Goal: Task Accomplishment & Management: Complete application form

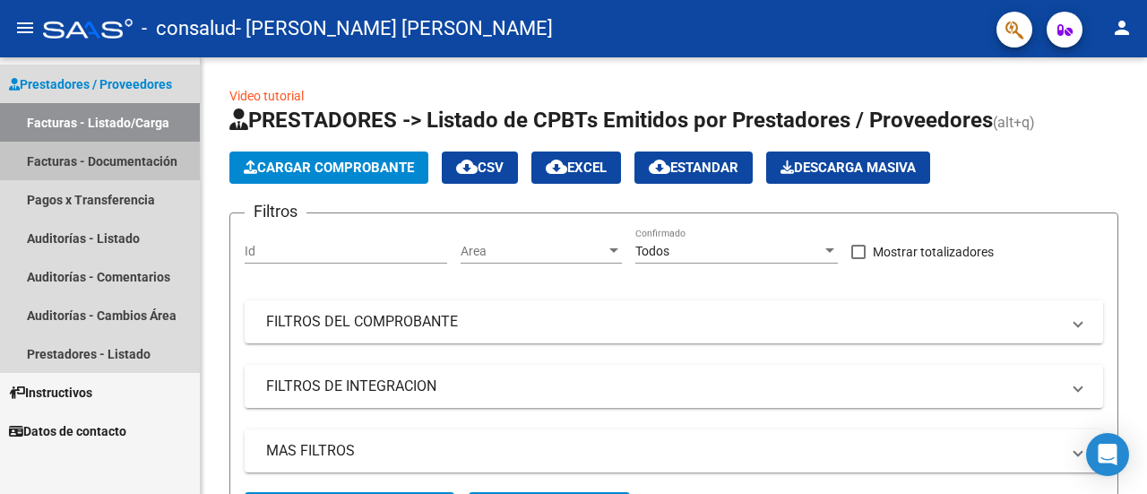
click at [133, 157] on link "Facturas - Documentación" at bounding box center [100, 161] width 200 height 39
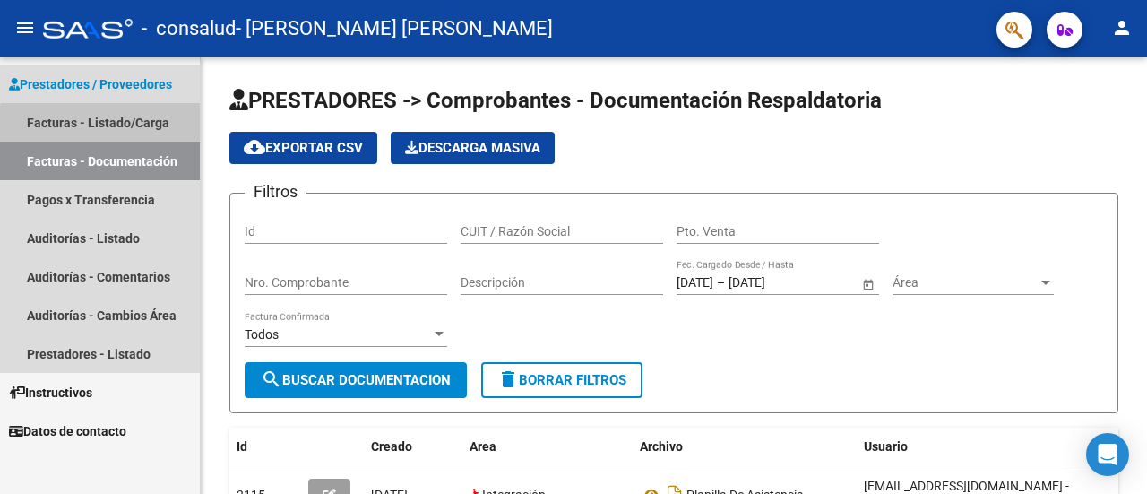
click at [151, 129] on link "Facturas - Listado/Carga" at bounding box center [100, 122] width 200 height 39
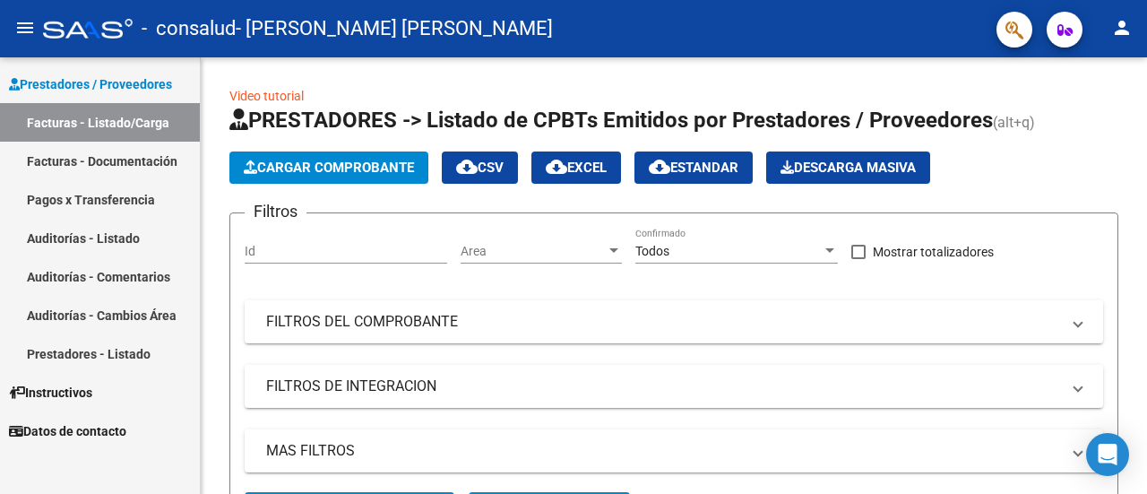
click at [1146, 283] on div at bounding box center [1146, 247] width 1 height 494
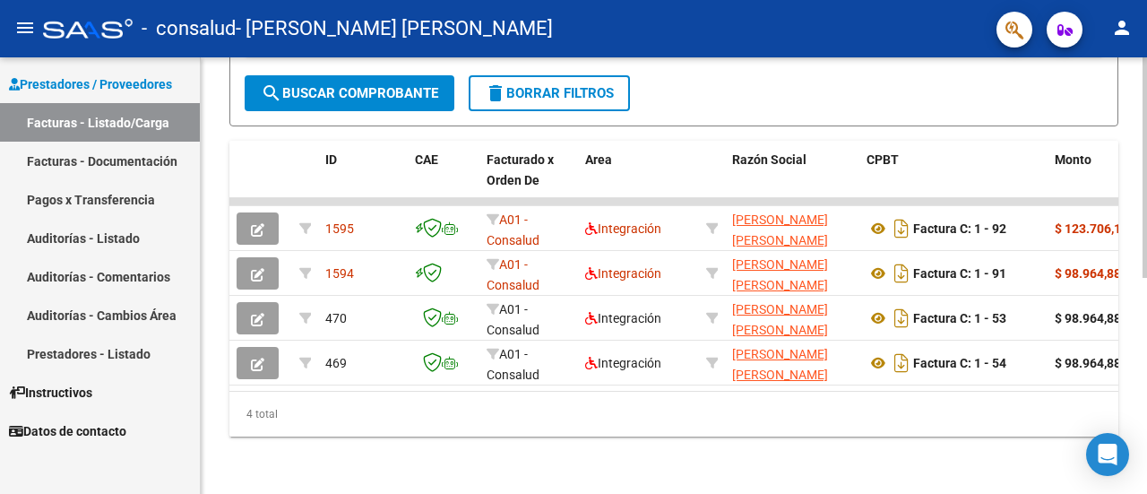
click at [1144, 295] on div at bounding box center [1145, 275] width 4 height 436
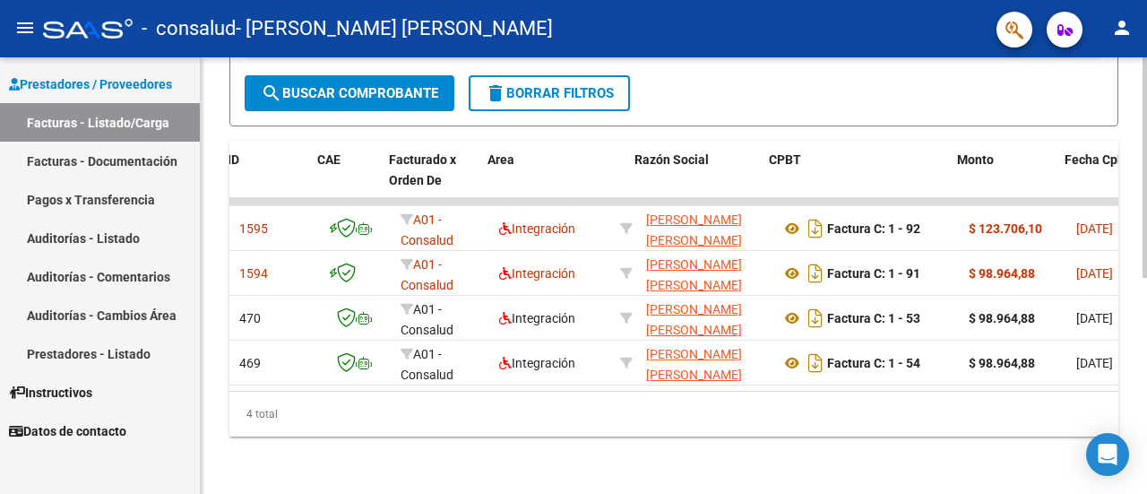
scroll to position [0, 65]
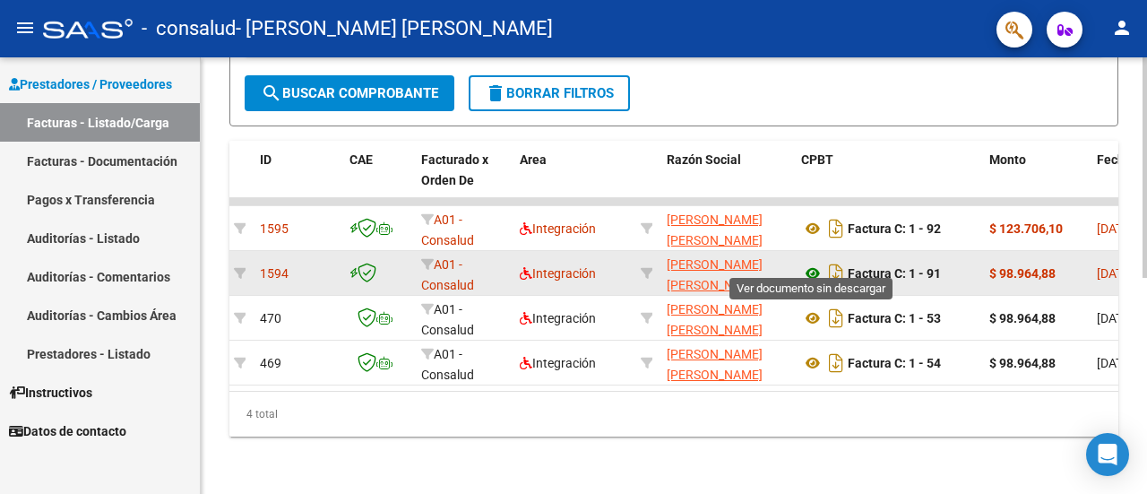
click at [816, 263] on icon at bounding box center [812, 274] width 23 height 22
click at [481, 258] on div "A01 - Consalud" at bounding box center [463, 274] width 84 height 38
click at [436, 263] on span "A01 - Consalud" at bounding box center [447, 274] width 53 height 35
click at [422, 255] on div "A01 - Consalud" at bounding box center [463, 274] width 84 height 38
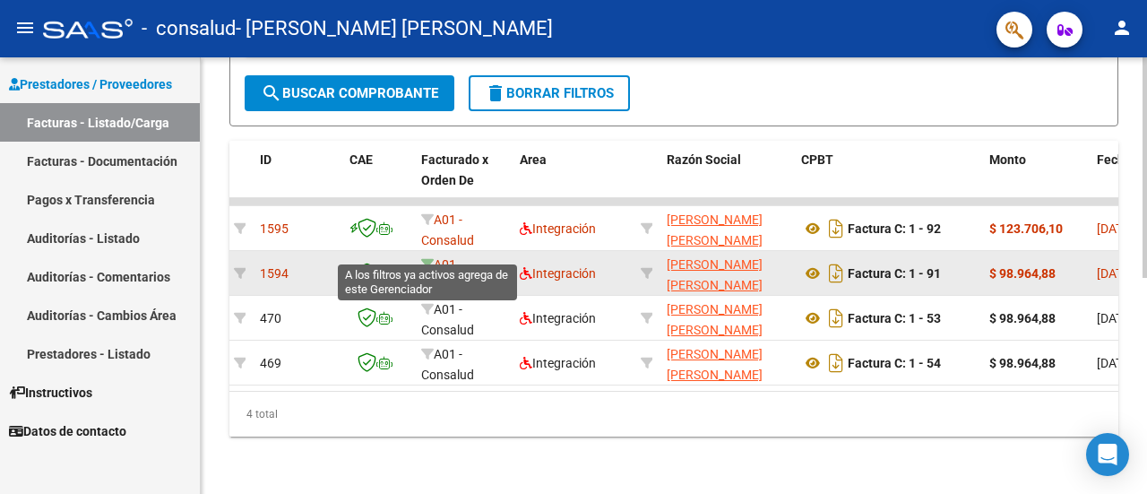
click at [425, 258] on icon at bounding box center [427, 264] width 13 height 13
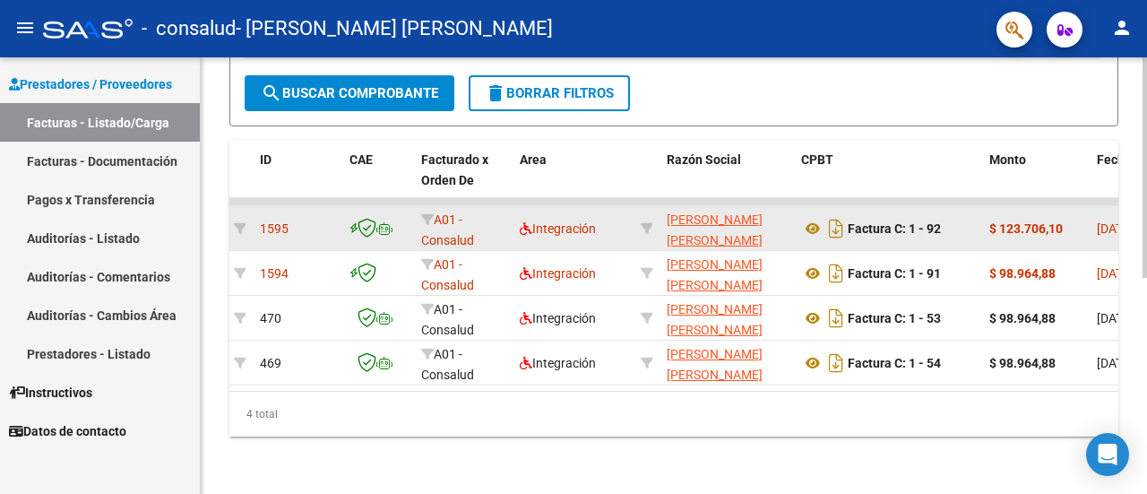
click at [470, 216] on div "A01 - Consalud" at bounding box center [463, 229] width 84 height 38
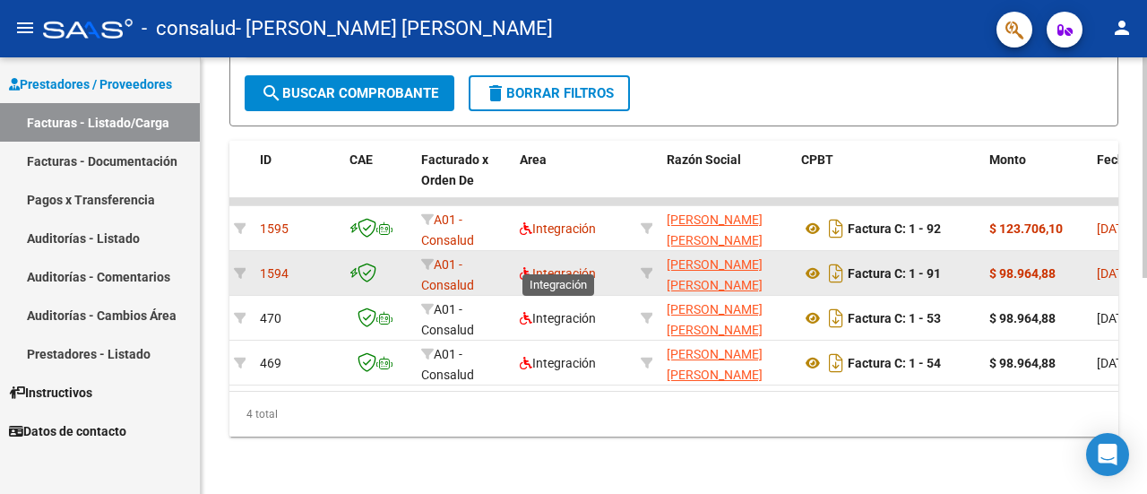
click at [587, 266] on span "Integración" at bounding box center [558, 273] width 76 height 14
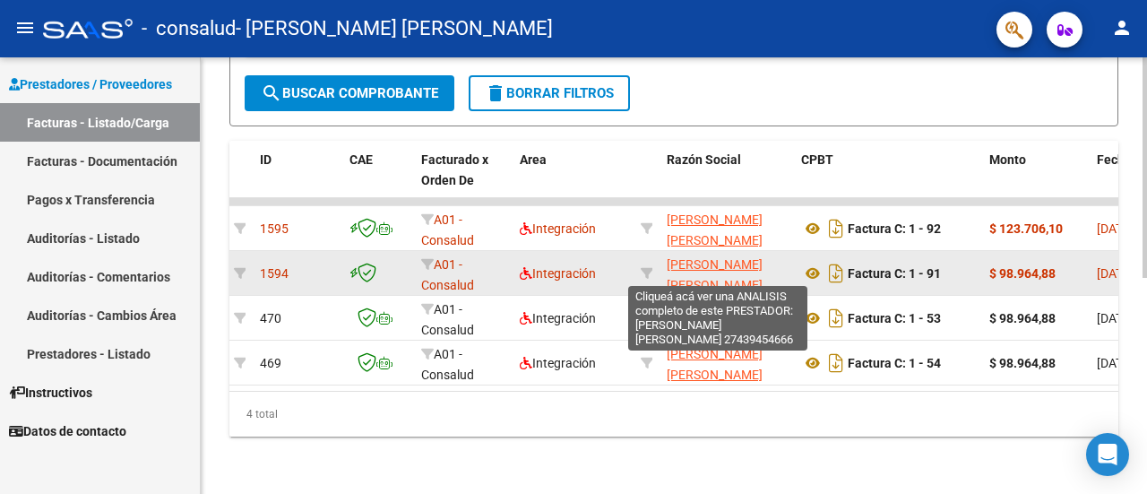
click at [694, 257] on span "[PERSON_NAME] [PERSON_NAME]" at bounding box center [715, 274] width 96 height 35
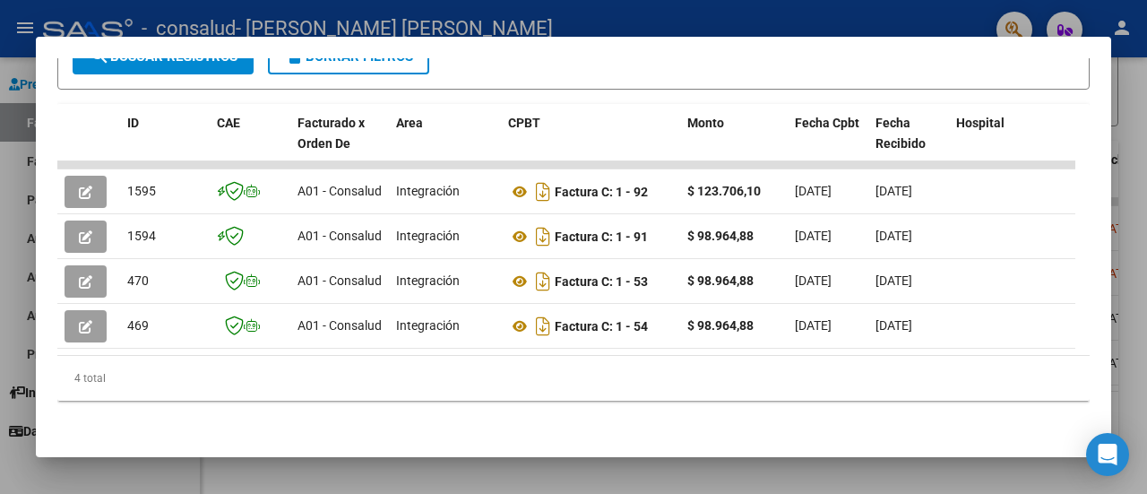
scroll to position [400, 0]
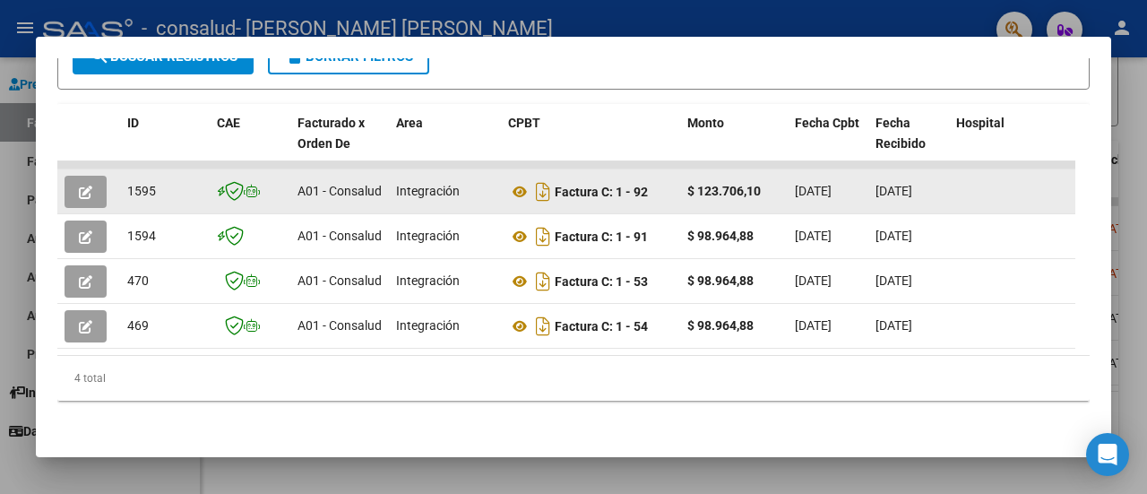
click at [183, 193] on datatable-body-cell "1595" at bounding box center [165, 191] width 90 height 44
click at [353, 194] on div "A01 - Consalud" at bounding box center [340, 191] width 84 height 21
click at [392, 183] on datatable-body-cell "Integración" at bounding box center [445, 191] width 112 height 44
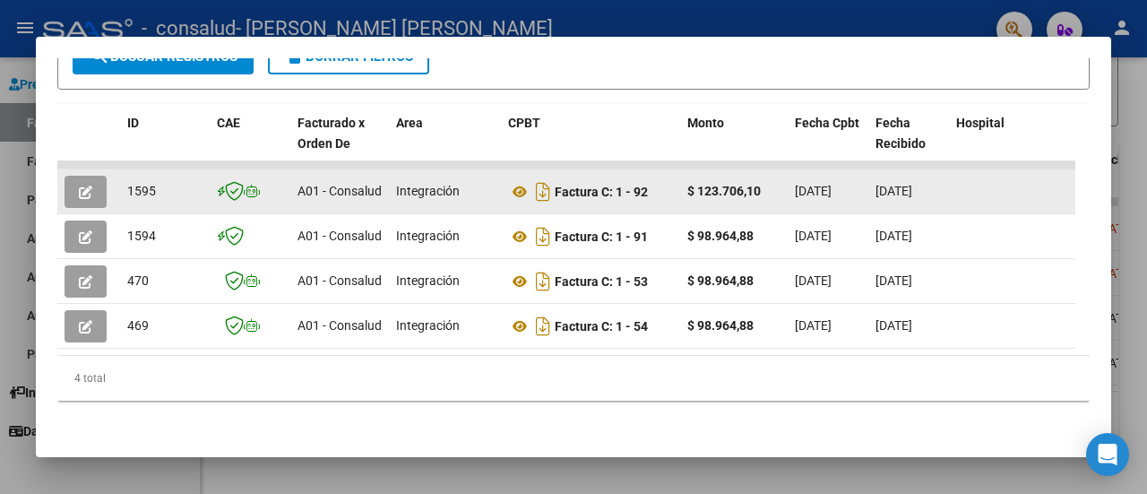
click at [392, 183] on datatable-body-cell "Integración" at bounding box center [445, 191] width 112 height 44
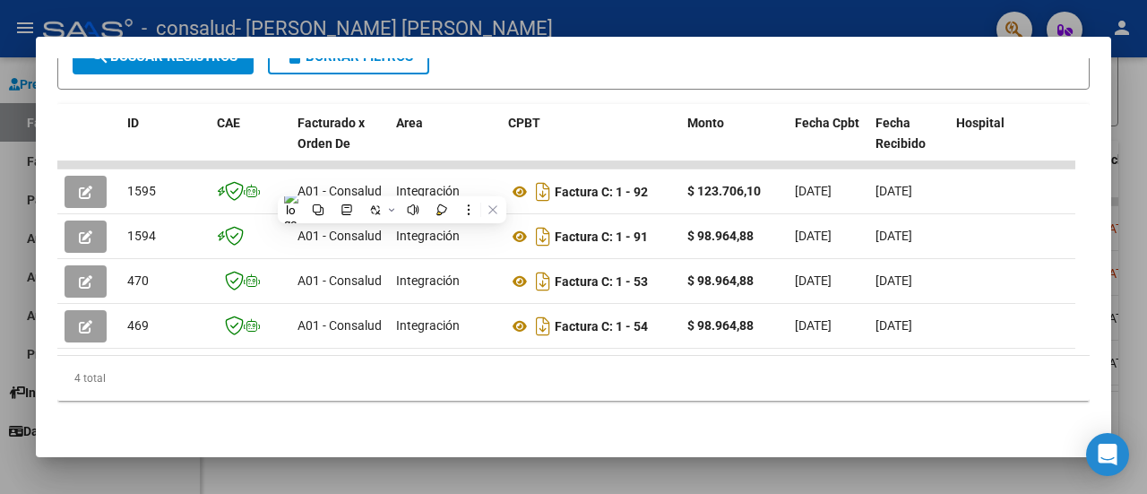
click at [1126, 177] on div at bounding box center [573, 247] width 1147 height 494
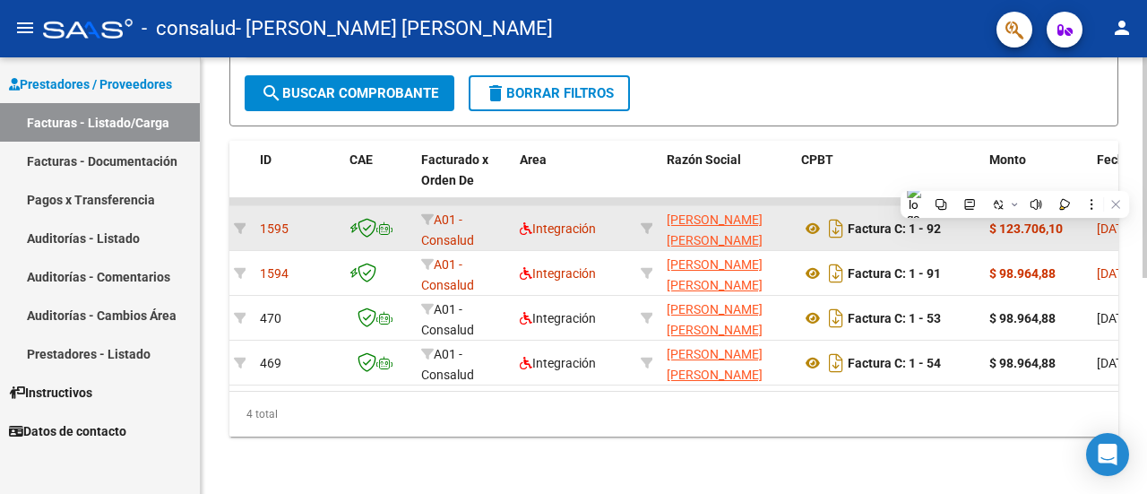
click at [1041, 228] on datatable-body-cell "$ 123.706,10" at bounding box center [1036, 228] width 108 height 44
click at [304, 219] on div "1595" at bounding box center [297, 229] width 75 height 21
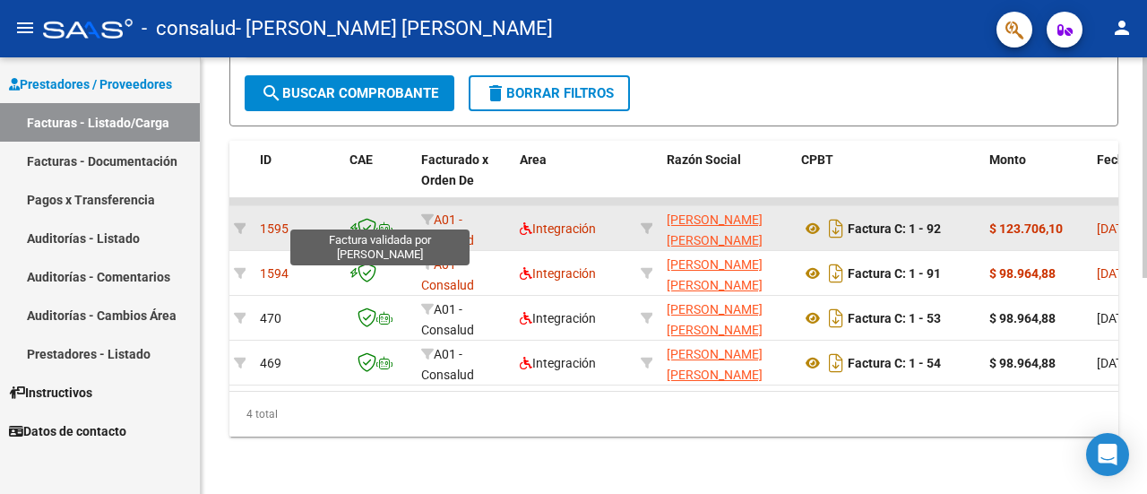
click at [364, 218] on icon at bounding box center [367, 228] width 19 height 20
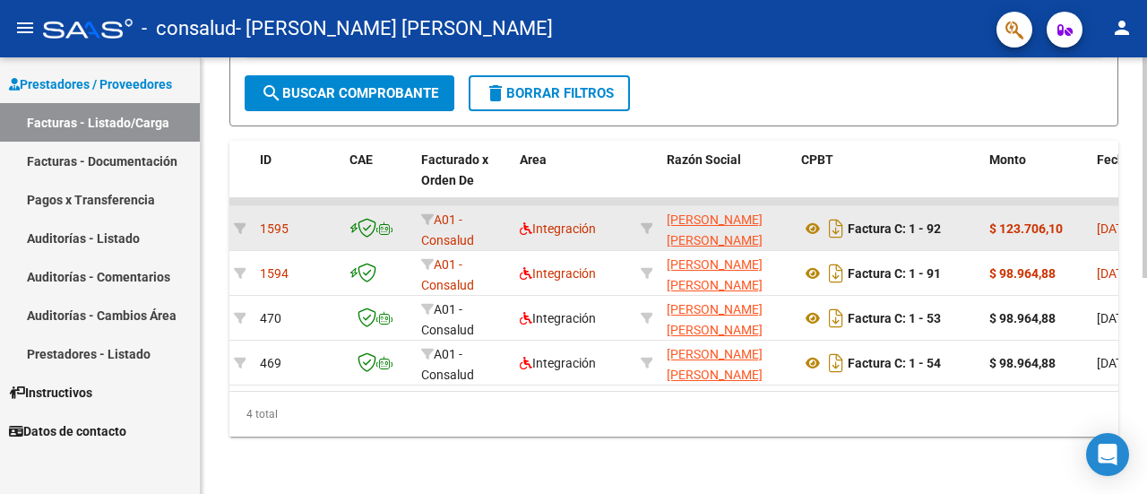
click at [292, 219] on div "1595" at bounding box center [297, 229] width 75 height 21
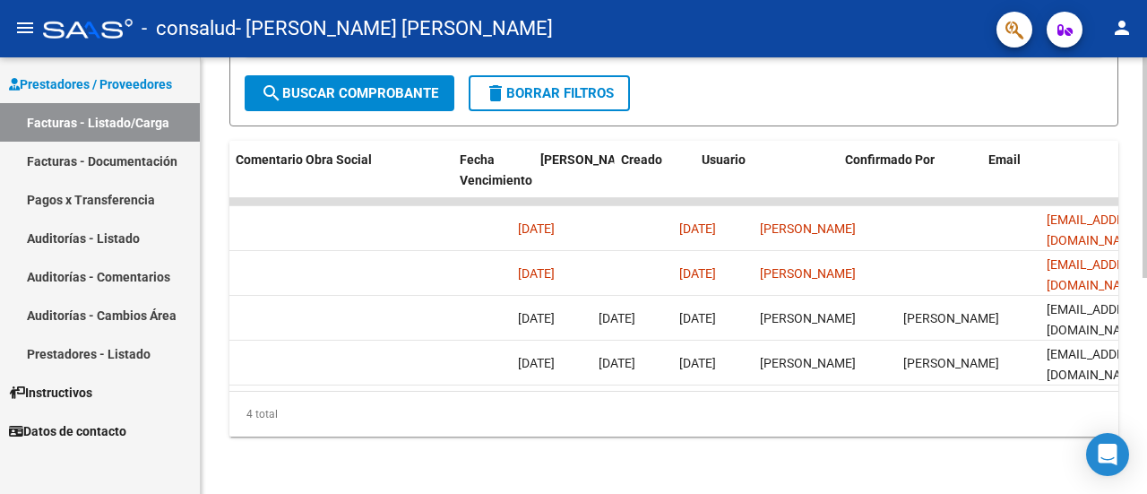
scroll to position [0, 2889]
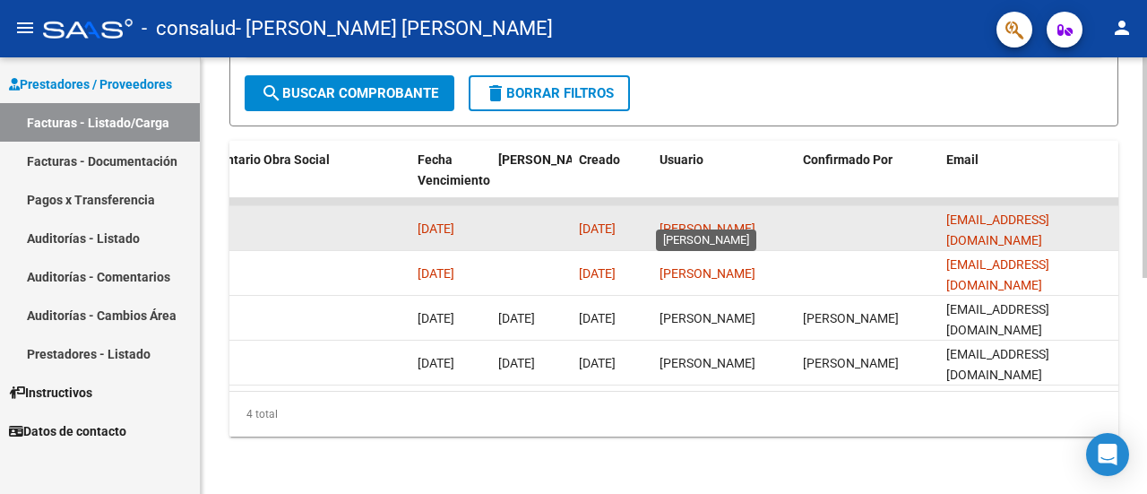
click at [697, 221] on span "[PERSON_NAME]" at bounding box center [708, 228] width 96 height 14
click at [714, 228] on datatable-body-cell "[PERSON_NAME]" at bounding box center [723, 228] width 143 height 44
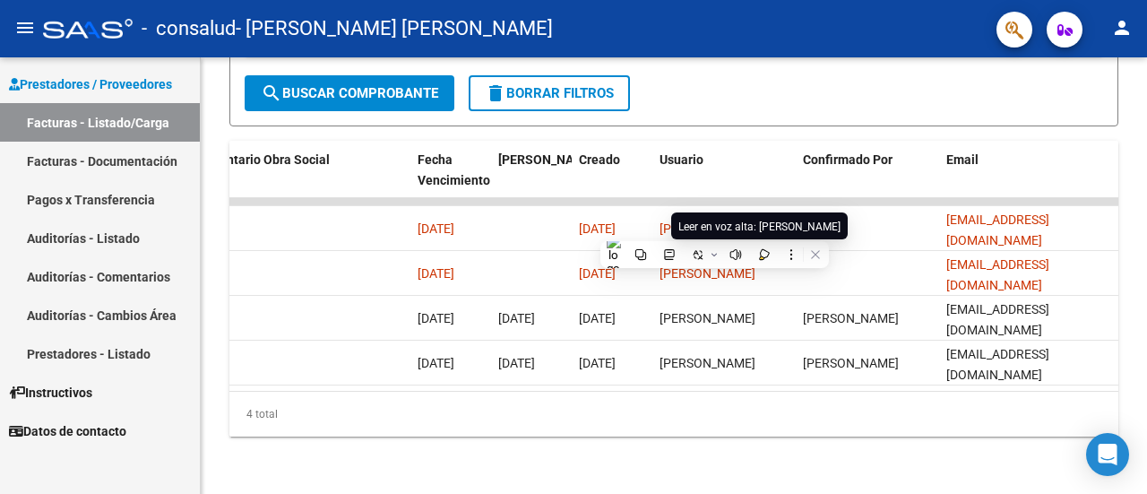
click at [751, 264] on div at bounding box center [702, 254] width 147 height 23
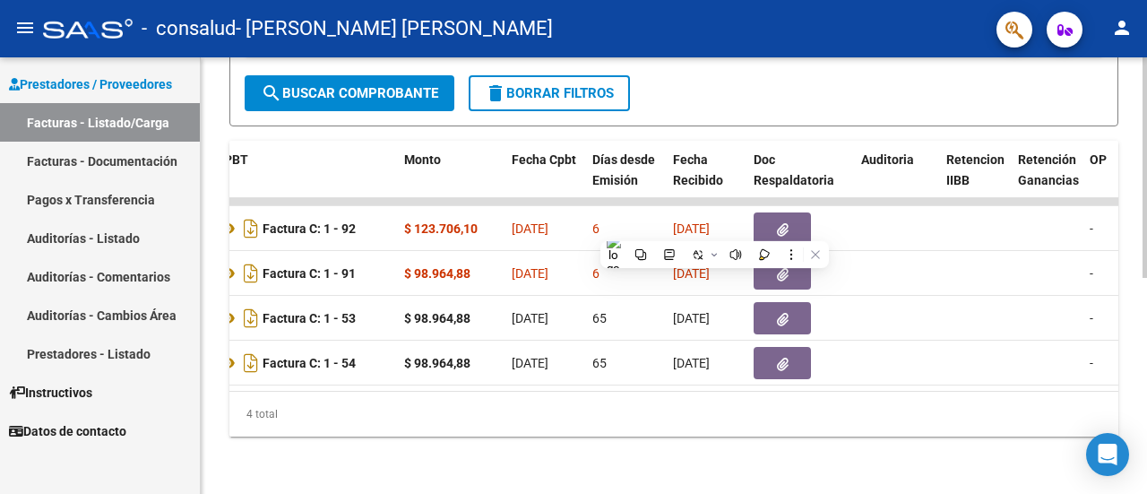
scroll to position [0, 0]
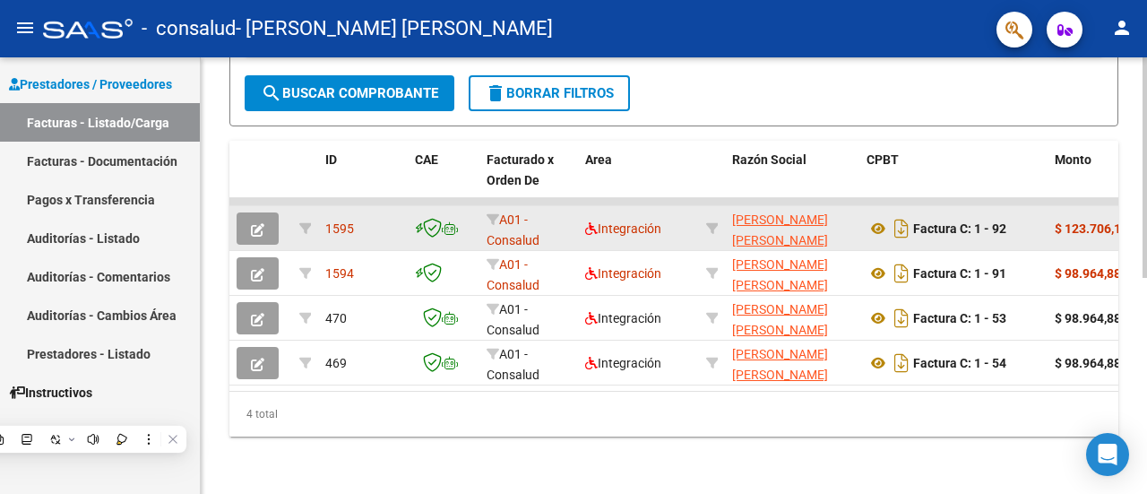
click at [331, 221] on span "1595" at bounding box center [339, 228] width 29 height 14
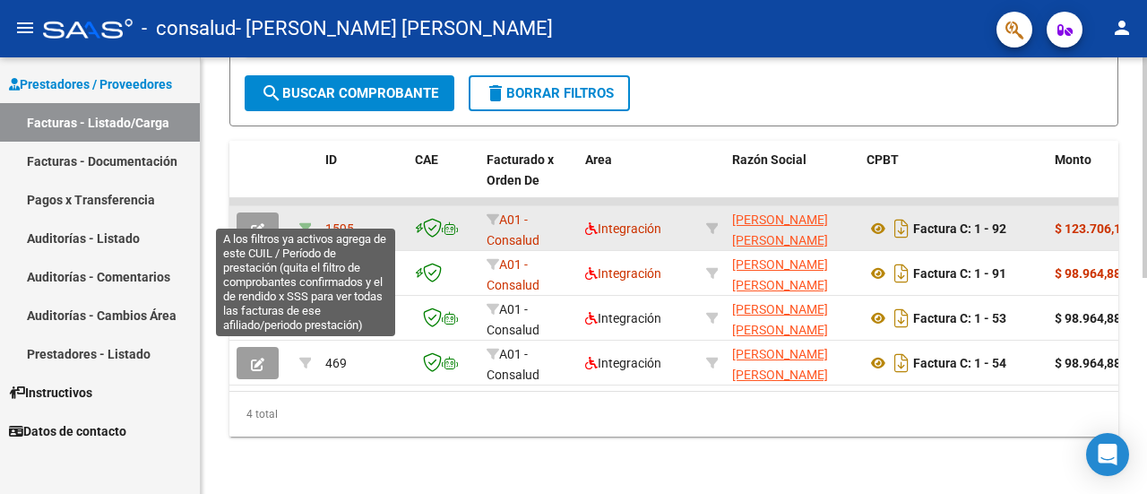
click at [305, 222] on icon at bounding box center [305, 228] width 13 height 13
type input "202507"
type input "20496929331"
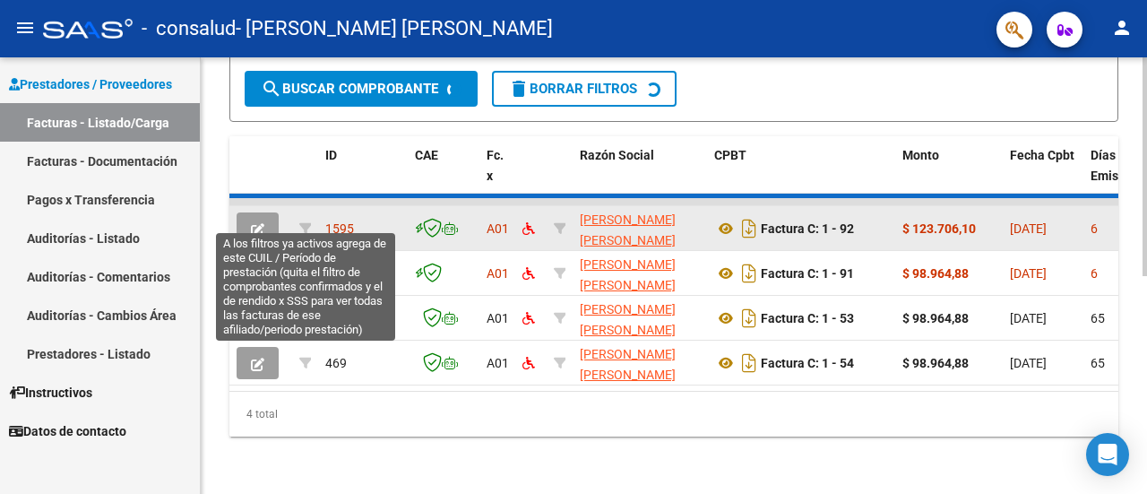
scroll to position [294, 0]
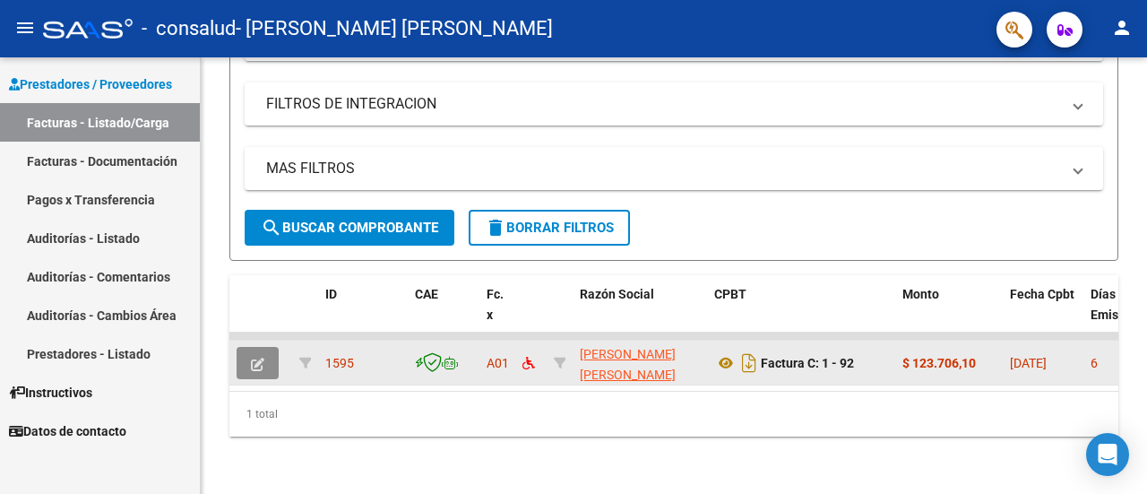
click at [251, 358] on icon "button" at bounding box center [257, 364] width 13 height 13
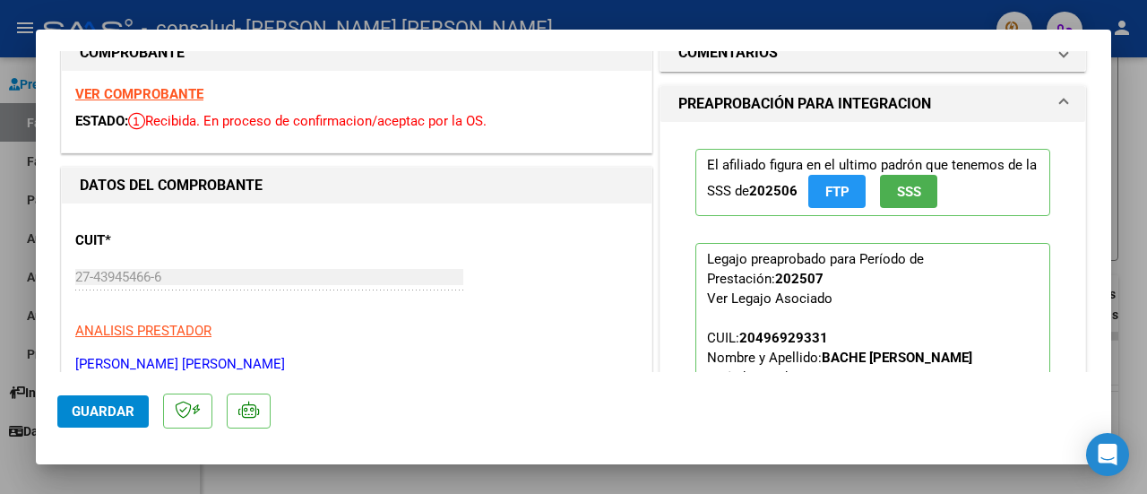
scroll to position [29, 0]
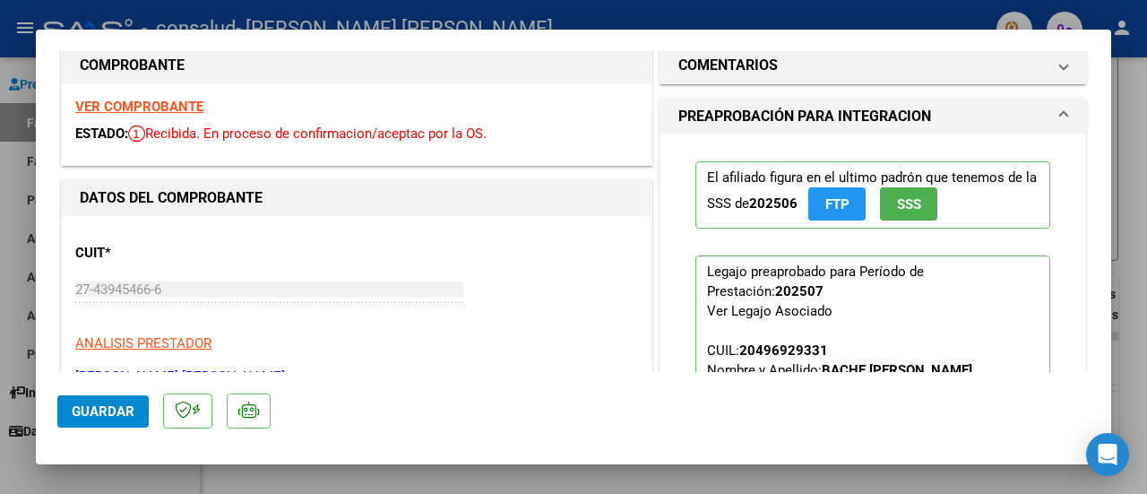
click at [1146, 232] on div at bounding box center [1146, 247] width 1 height 494
click at [1135, 208] on div at bounding box center [573, 247] width 1147 height 494
type input "$ 0,00"
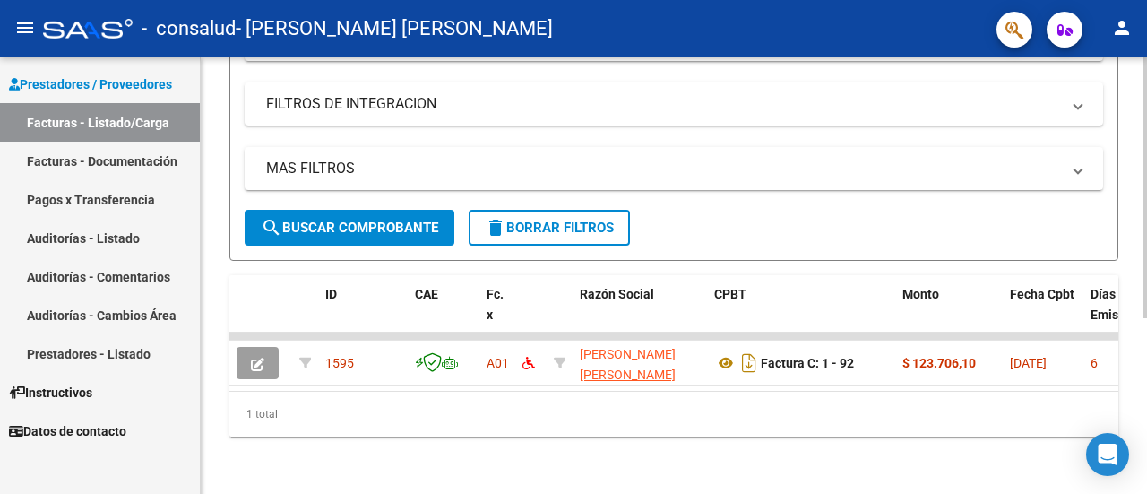
drag, startPoint x: 1146, startPoint y: 259, endPoint x: 1144, endPoint y: 297, distance: 37.7
click at [1144, 297] on html "menu - consalud - [PERSON_NAME] [PERSON_NAME] person Prestadores / Proveedores …" at bounding box center [573, 247] width 1147 height 494
click at [490, 223] on mat-icon "delete" at bounding box center [496, 228] width 22 height 22
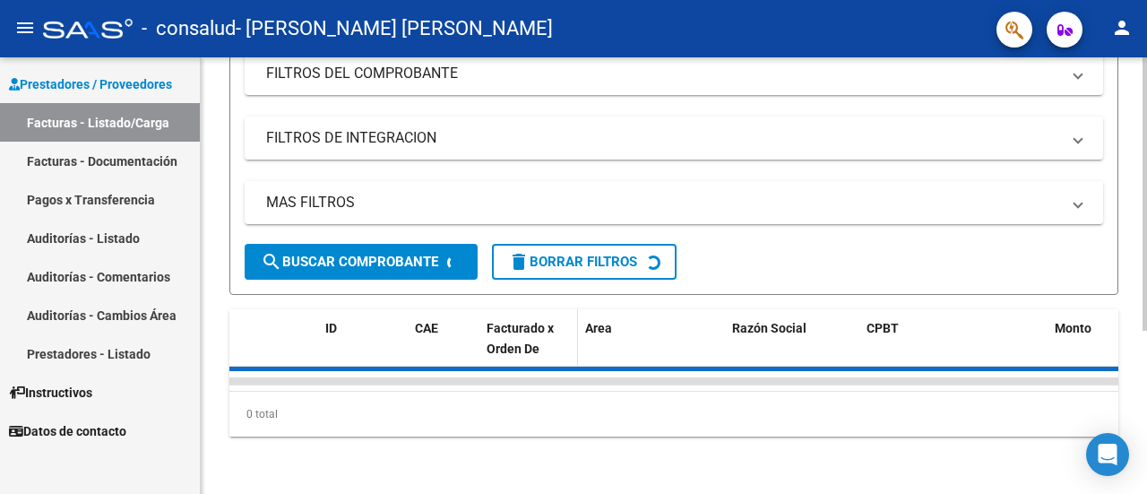
scroll to position [294, 0]
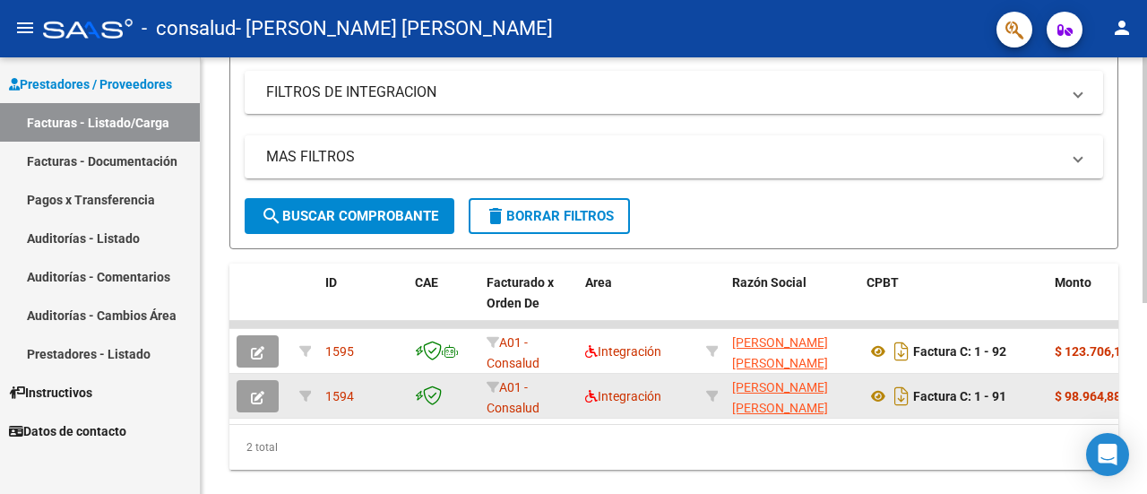
click at [268, 394] on button "button" at bounding box center [258, 396] width 42 height 32
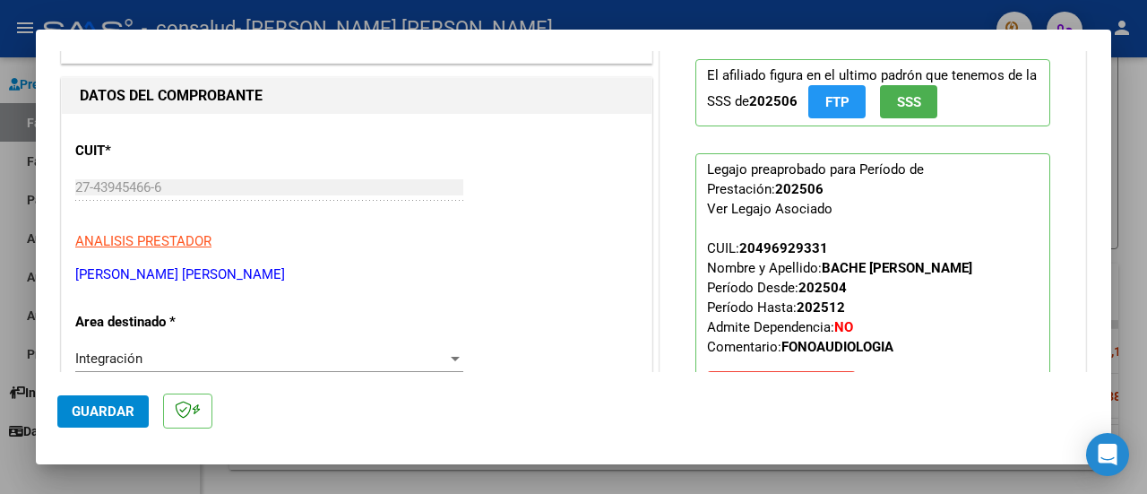
scroll to position [154, 0]
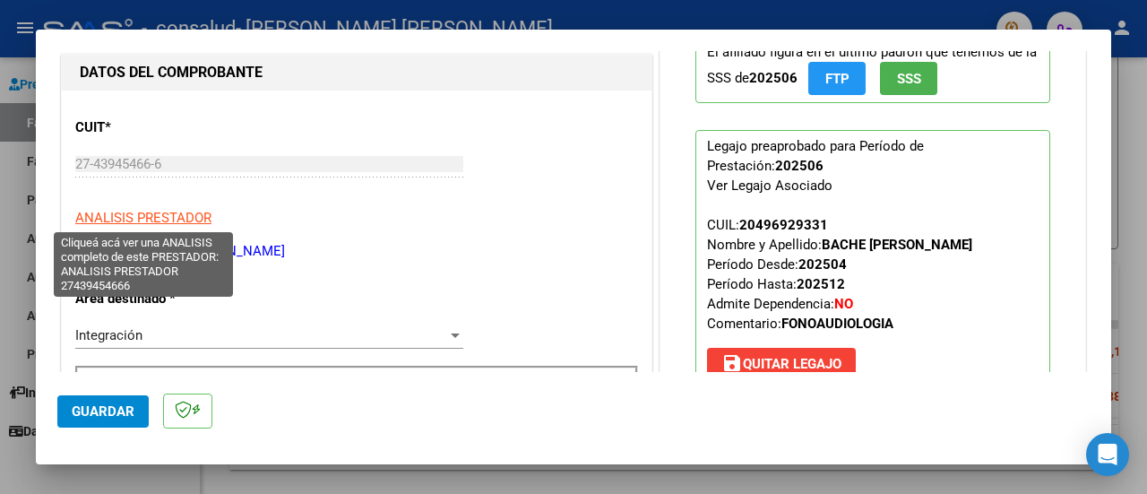
click at [186, 211] on span "ANALISIS PRESTADOR" at bounding box center [143, 218] width 136 height 16
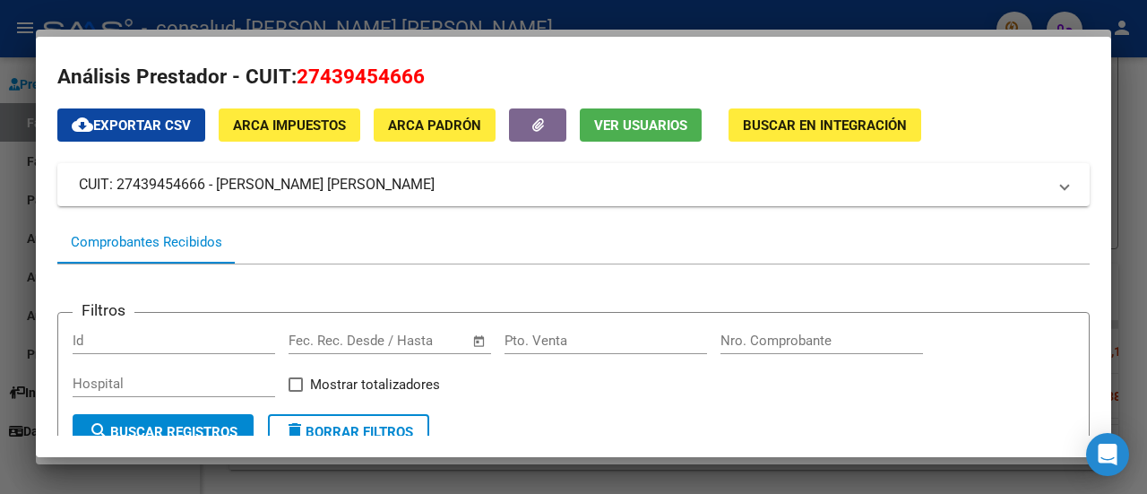
scroll to position [0, 0]
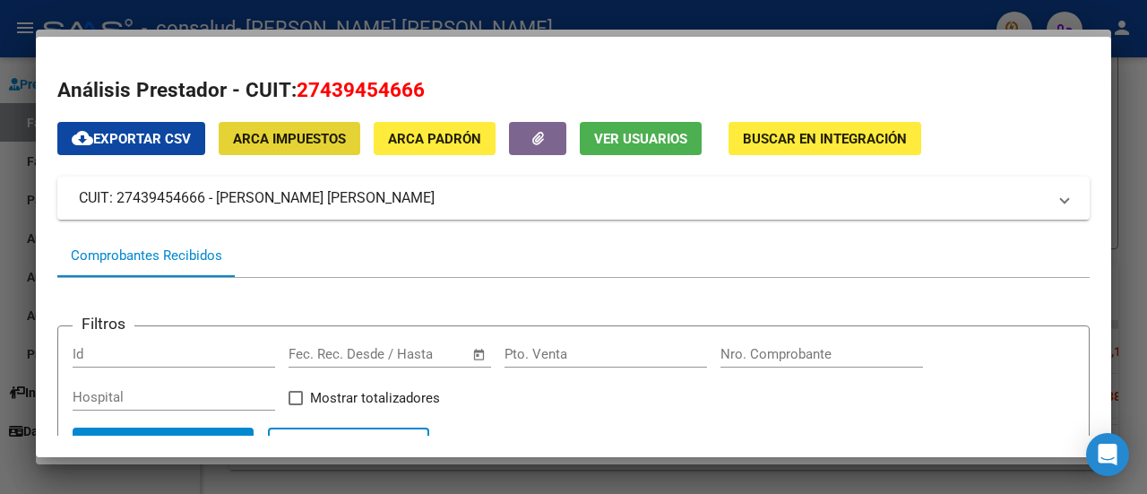
click at [298, 142] on span "ARCA Impuestos" at bounding box center [289, 139] width 113 height 16
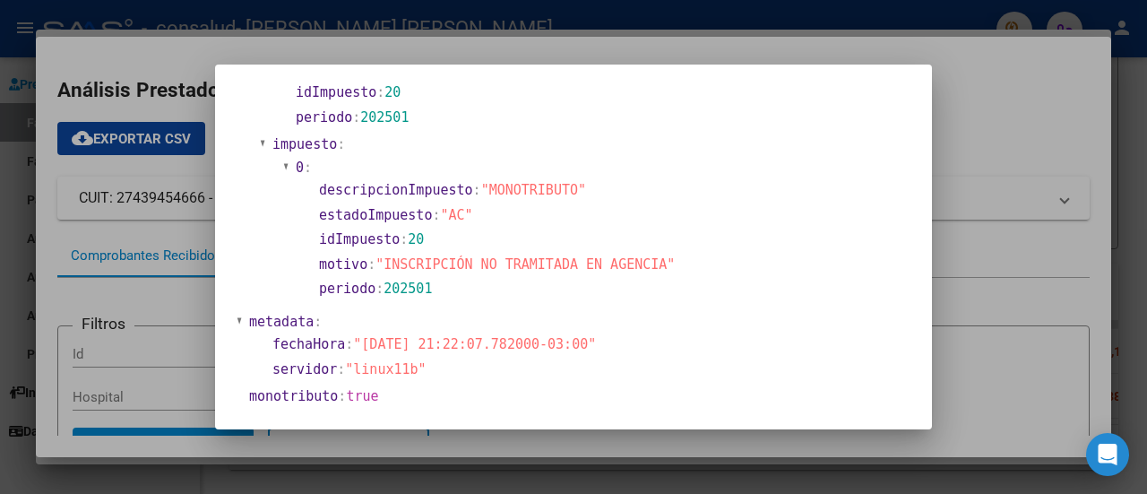
scroll to position [860, 0]
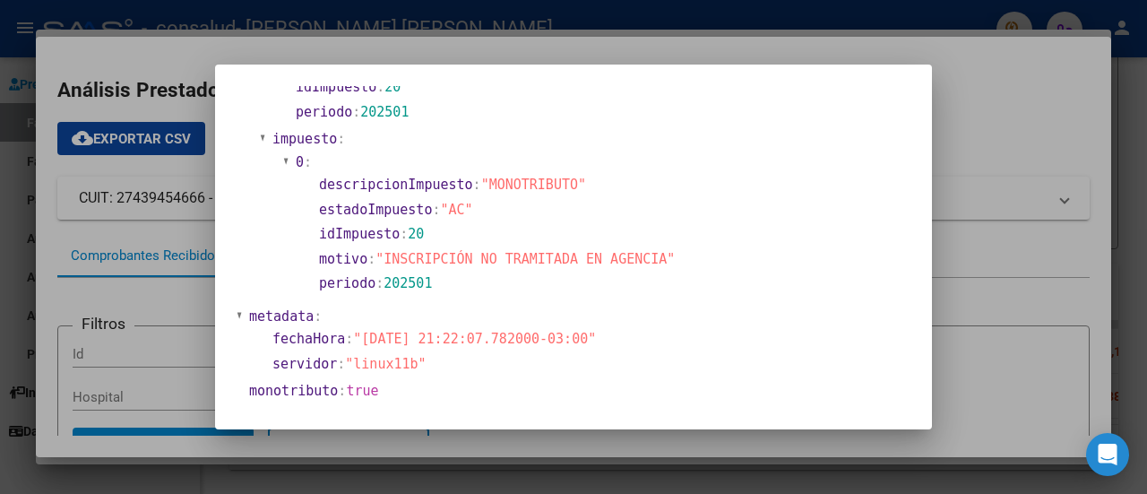
click at [973, 305] on div at bounding box center [573, 247] width 1147 height 494
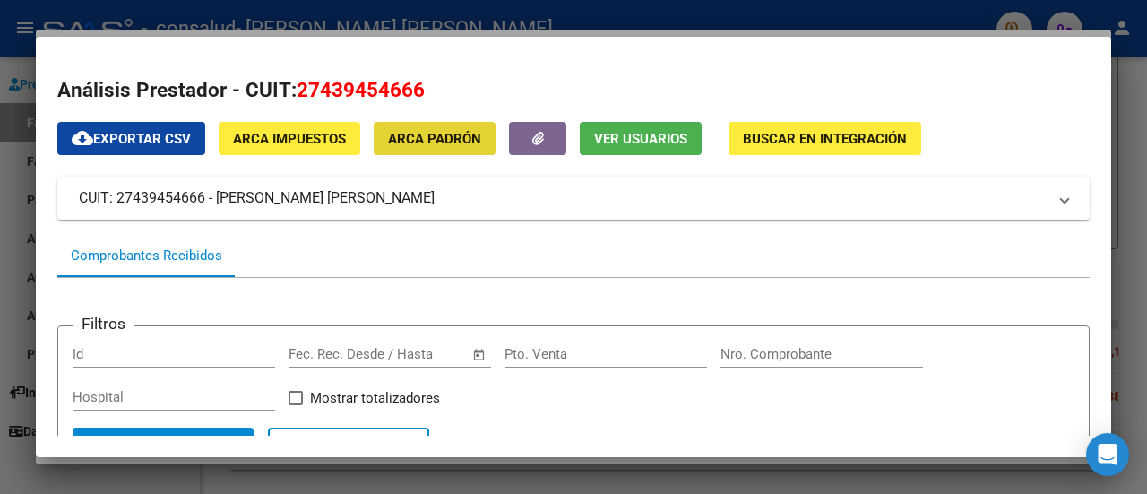
click at [452, 147] on button "ARCA Padrón" at bounding box center [435, 138] width 122 height 33
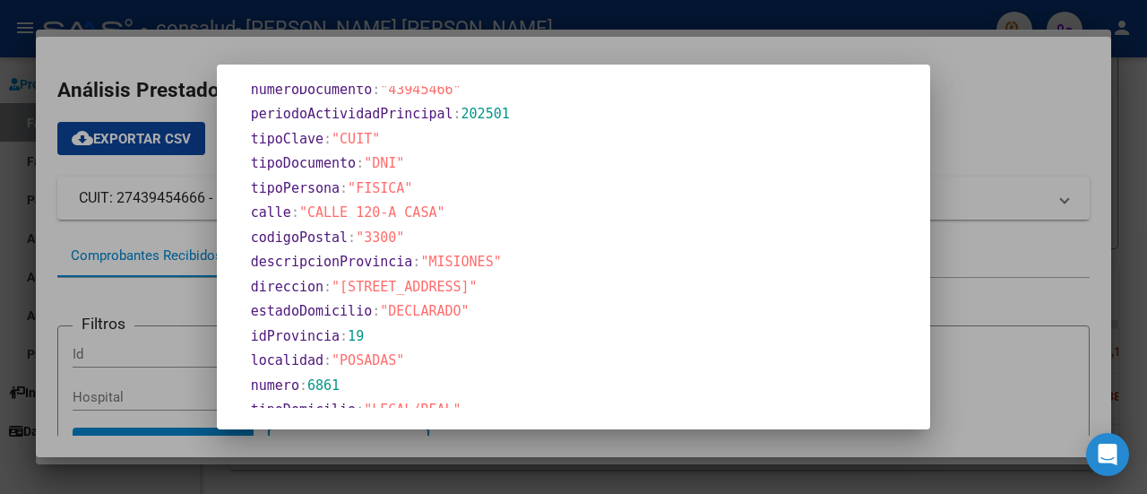
scroll to position [855, 0]
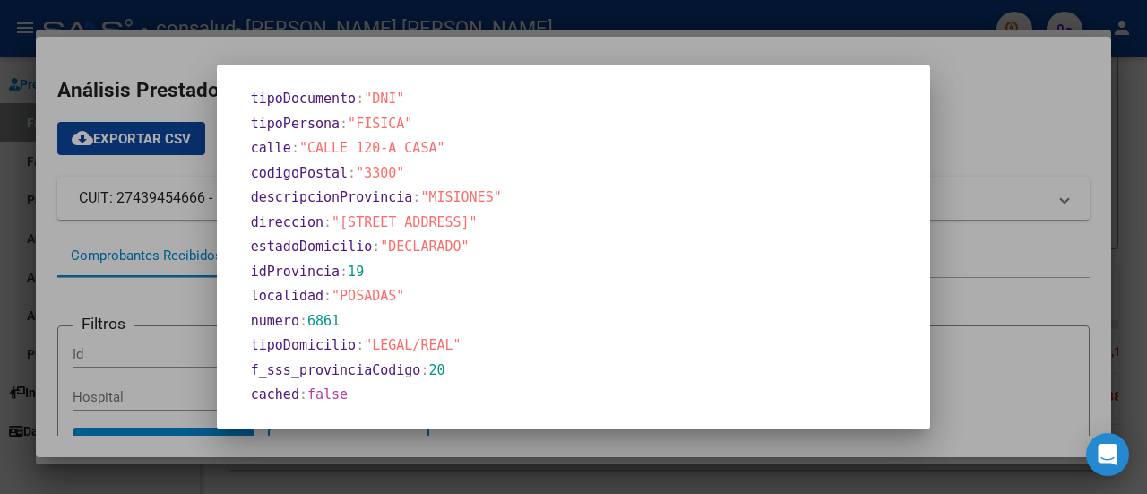
click at [1016, 259] on div at bounding box center [573, 247] width 1147 height 494
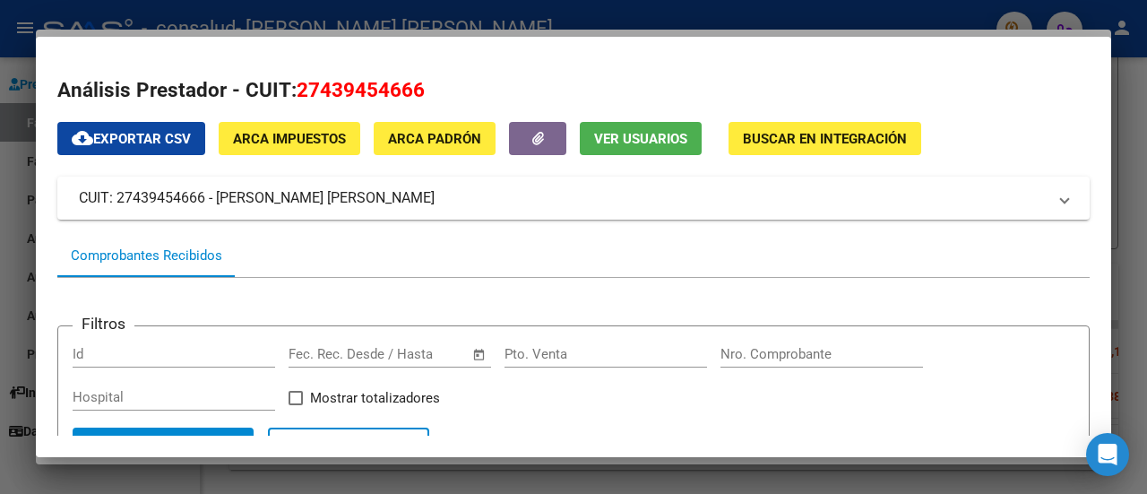
click at [774, 142] on span "Buscar en Integración" at bounding box center [825, 139] width 164 height 16
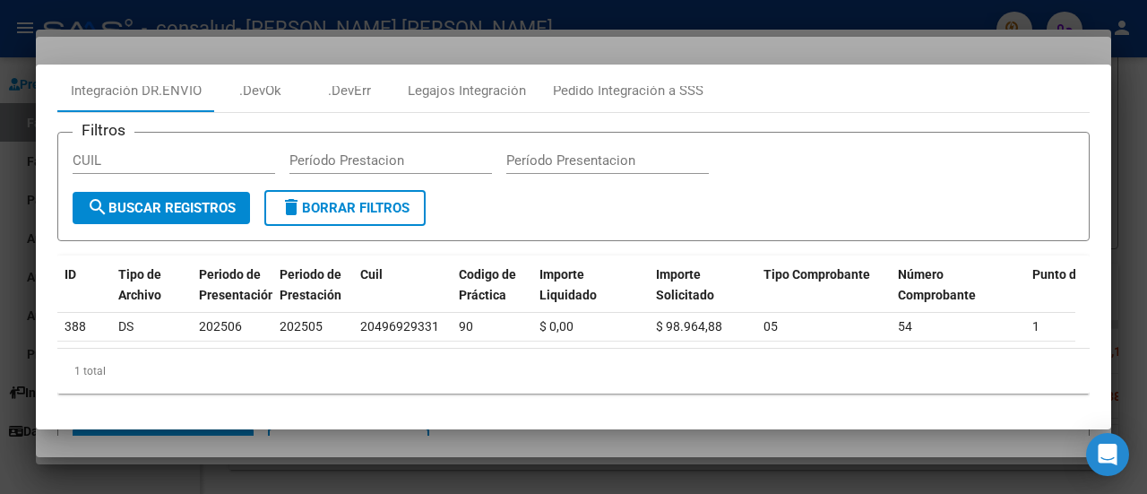
scroll to position [43, 0]
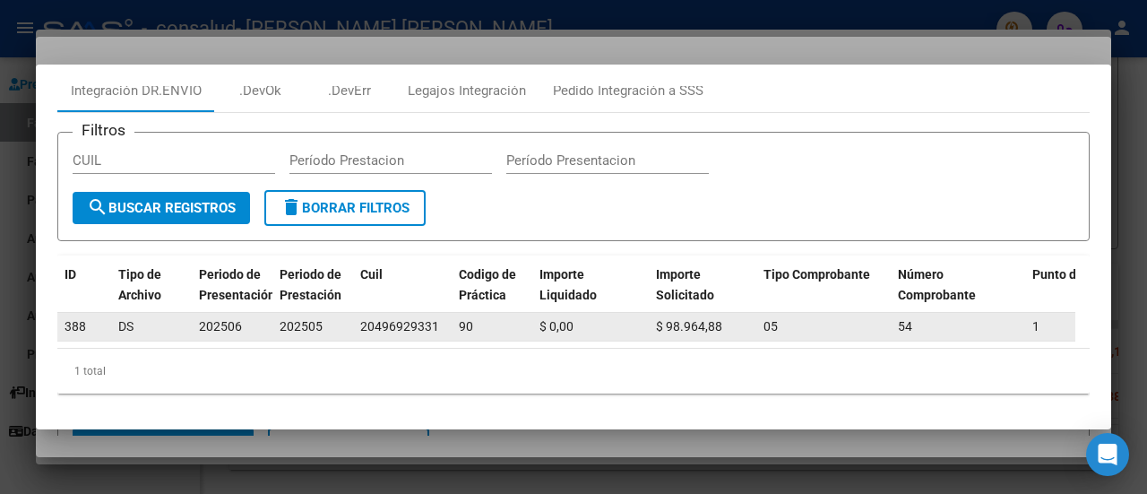
click at [622, 322] on div "$ 0,00" at bounding box center [590, 326] width 102 height 21
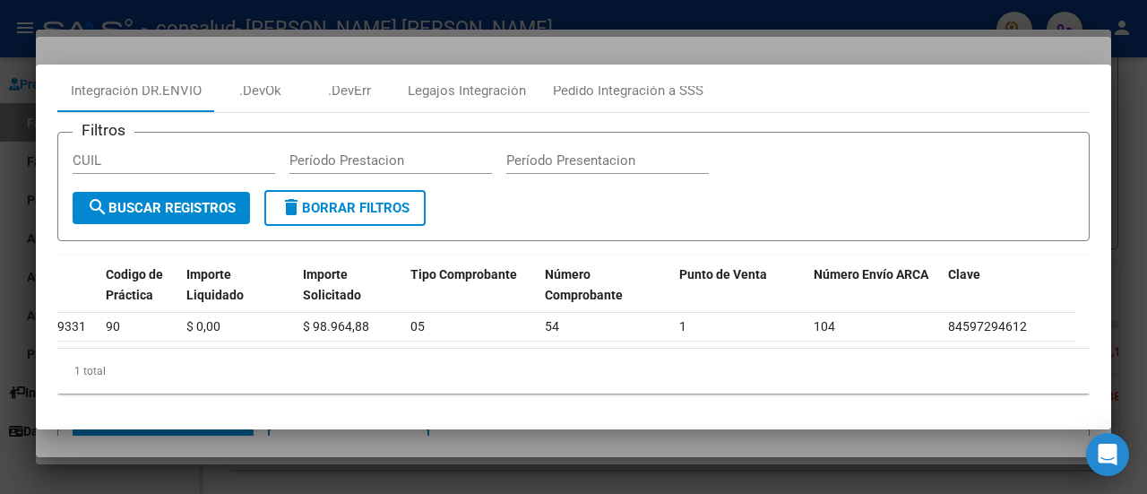
scroll to position [0, 0]
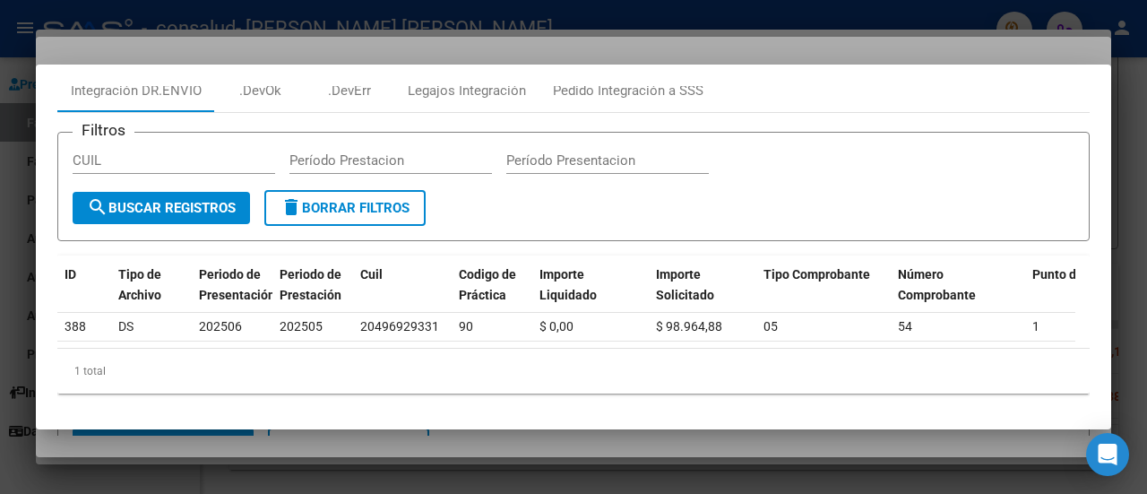
click at [1097, 19] on div at bounding box center [573, 247] width 1147 height 494
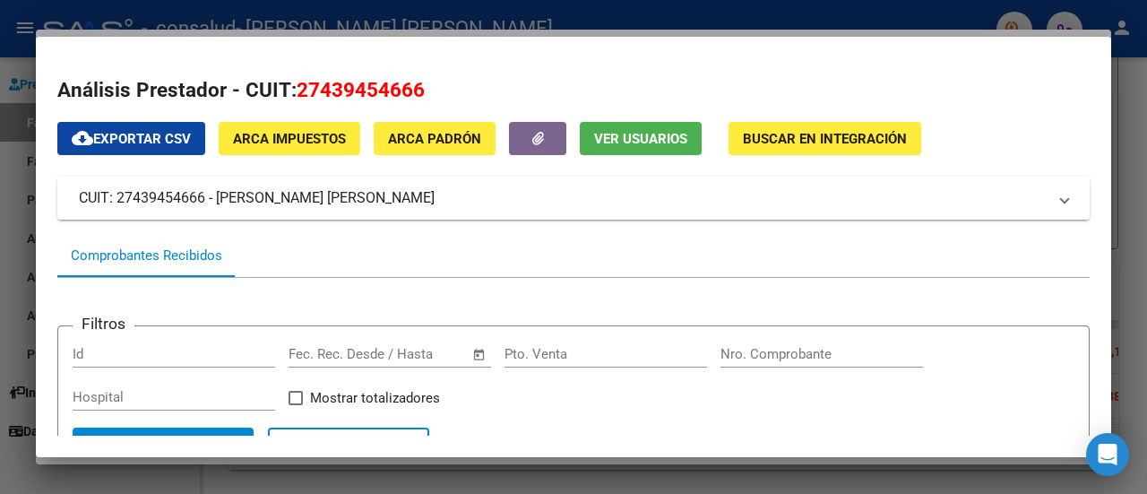
click at [1129, 254] on div at bounding box center [573, 247] width 1147 height 494
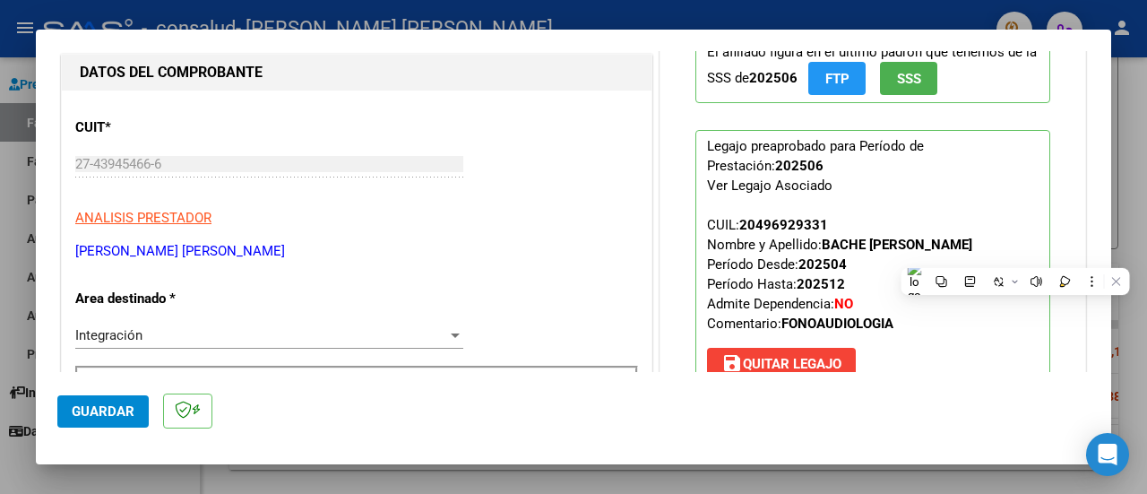
click at [1135, 322] on div at bounding box center [573, 247] width 1147 height 494
type input "$ 0,00"
